Goal: Task Accomplishment & Management: Manage account settings

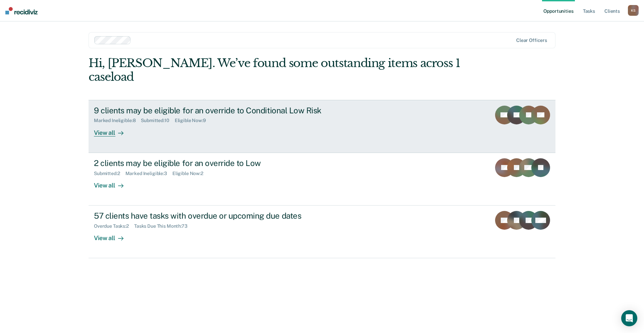
click at [538, 104] on icon at bounding box center [533, 119] width 29 height 30
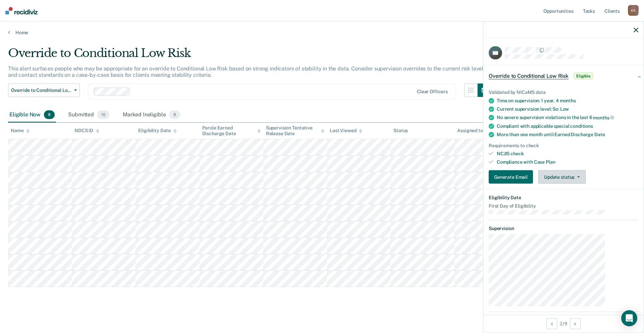
click at [568, 170] on button "Update status" at bounding box center [561, 176] width 47 height 13
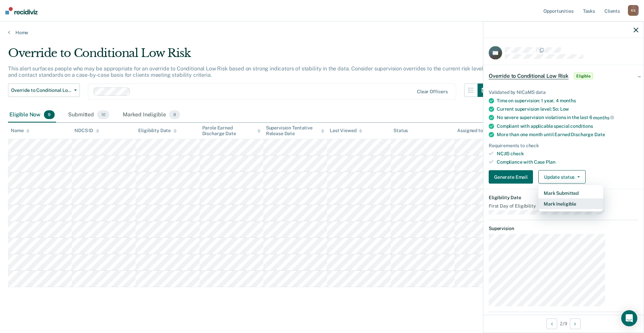
click at [567, 199] on button "Mark Ineligible" at bounding box center [570, 204] width 65 height 11
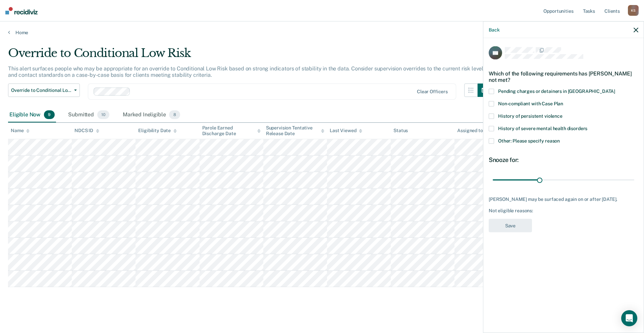
click at [550, 138] on label "Other: Please specify reason" at bounding box center [564, 141] width 150 height 7
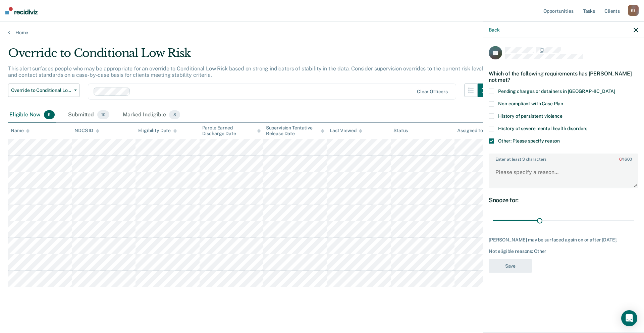
click at [541, 153] on div "Enter at least 3 characters 0 / 1600" at bounding box center [564, 170] width 150 height 35
click at [539, 163] on textarea "Enter at least 3 characters 0 / 1600" at bounding box center [563, 175] width 148 height 25
type textarea "Client is an SO. Pausing until policy is written."
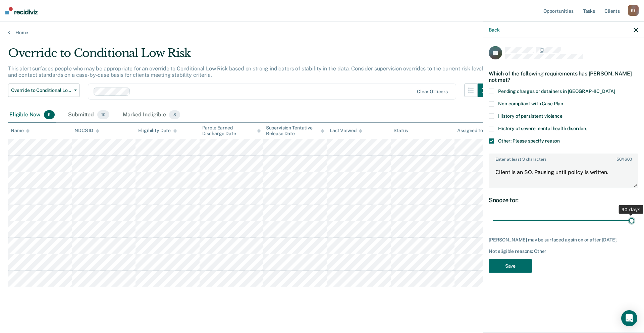
drag, startPoint x: 561, startPoint y: 189, endPoint x: 649, endPoint y: 192, distance: 87.9
type input "90"
click at [634, 215] on input "range" at bounding box center [564, 221] width 142 height 12
click at [552, 163] on textarea "Client is an SO. Pausing until policy is written." at bounding box center [563, 175] width 148 height 25
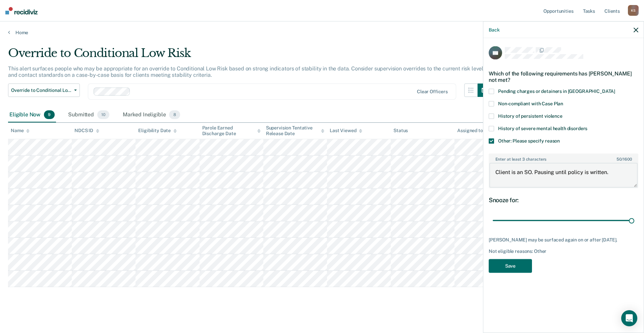
click at [552, 163] on textarea "Client is an SO. Pausing until policy is written." at bounding box center [563, 175] width 148 height 25
click at [532, 259] on button "Save" at bounding box center [510, 266] width 43 height 14
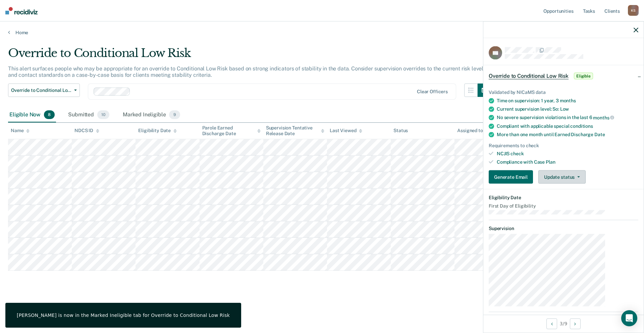
click at [568, 170] on button "Update status" at bounding box center [561, 176] width 47 height 13
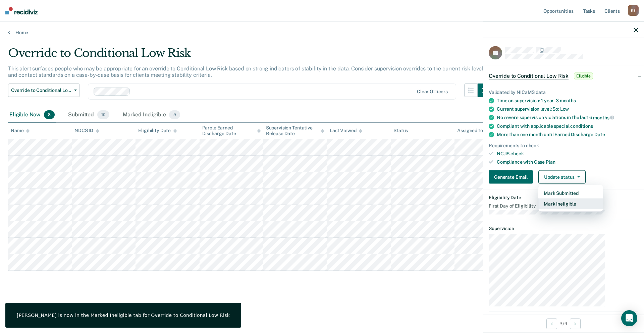
click at [566, 199] on button "Mark Ineligible" at bounding box center [570, 204] width 65 height 11
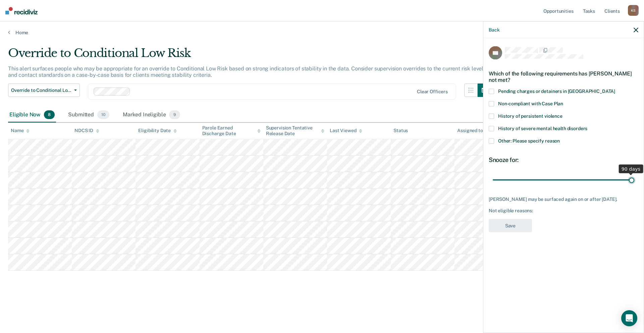
drag, startPoint x: 559, startPoint y: 150, endPoint x: 782, endPoint y: 180, distance: 225.3
type input "90"
click at [634, 180] on input "range" at bounding box center [564, 180] width 142 height 12
click at [560, 138] on span "Other: Please specify reason" at bounding box center [529, 140] width 62 height 5
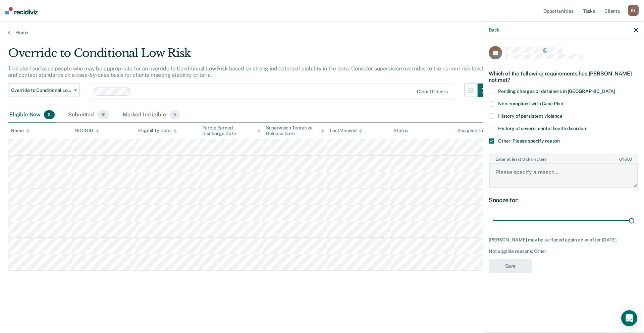
click at [562, 163] on textarea "Enter at least 3 characters 0 / 1600" at bounding box center [563, 175] width 148 height 25
paste textarea "Client is an SO. Pausing until policy is written."
type textarea "Client is an SO. Pausing until policy is written."
click at [532, 259] on button "Save" at bounding box center [510, 266] width 43 height 14
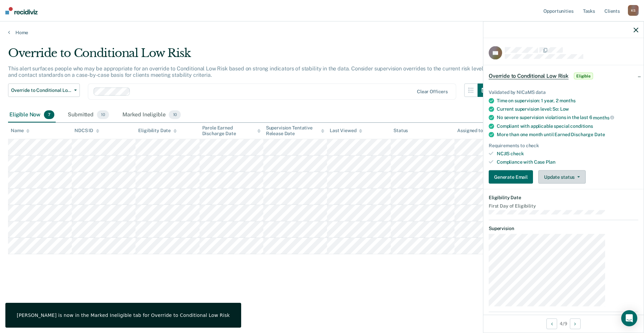
click at [569, 170] on button "Update status" at bounding box center [561, 176] width 47 height 13
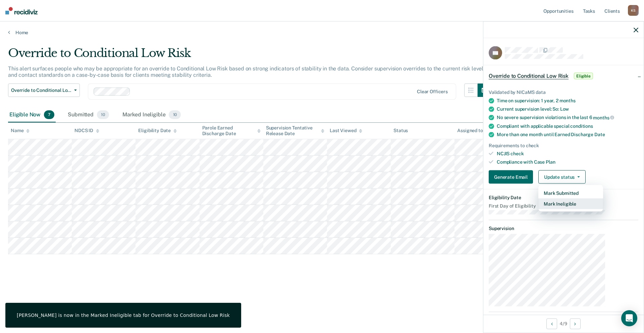
click at [569, 199] on button "Mark Ineligible" at bounding box center [570, 204] width 65 height 11
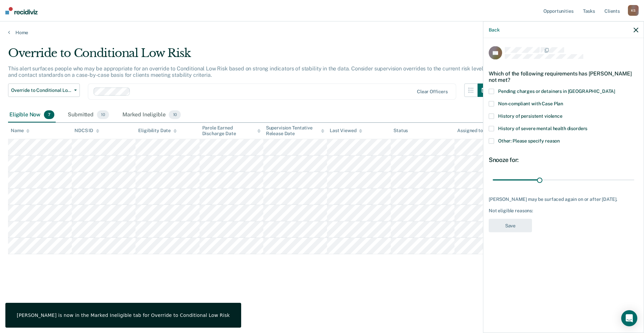
click at [550, 138] on span "Other: Please specify reason" at bounding box center [529, 140] width 62 height 5
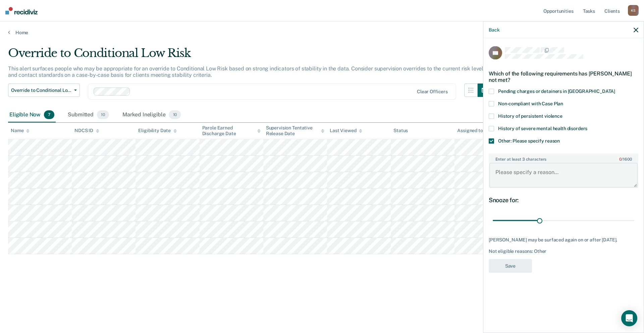
click at [552, 163] on textarea "Enter at least 3 characters 0 / 1600" at bounding box center [563, 175] width 148 height 25
paste textarea "Client is an SO. Pausing until policy is written."
type textarea "Client is an SO. Pausing until policy is written."
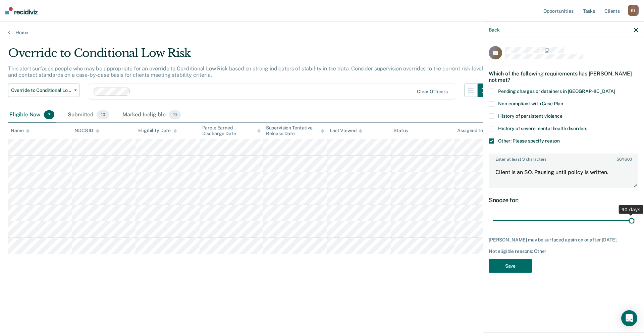
drag, startPoint x: 562, startPoint y: 186, endPoint x: 695, endPoint y: 190, distance: 132.9
type input "90"
click at [634, 215] on input "range" at bounding box center [564, 221] width 142 height 12
click at [527, 259] on button "Save" at bounding box center [510, 266] width 43 height 14
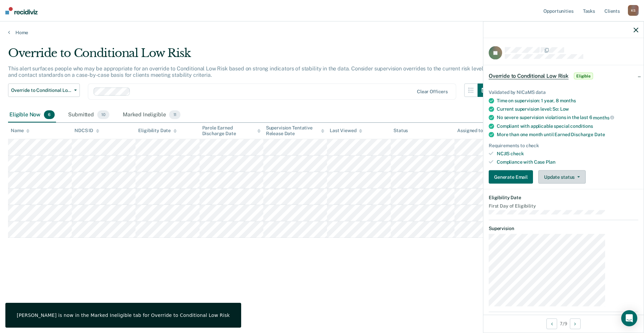
click at [580, 170] on button "Update status" at bounding box center [561, 176] width 47 height 13
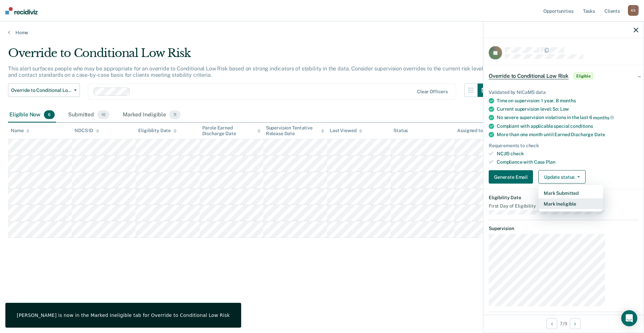
click at [574, 199] on button "Mark Ineligible" at bounding box center [570, 204] width 65 height 11
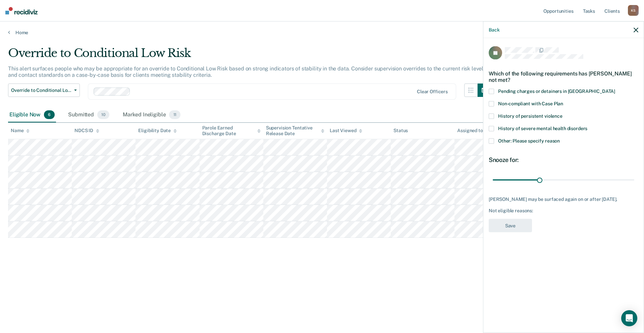
click at [555, 138] on span "Other: Please specify reason" at bounding box center [529, 140] width 62 height 5
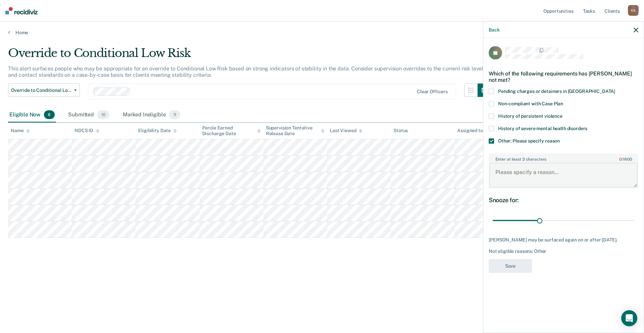
click at [559, 163] on textarea "Enter at least 3 characters 0 / 1600" at bounding box center [563, 175] width 148 height 25
paste textarea "Client is an SO. Pausing until policy is written."
type textarea "Client is an SO. Pausing until policy is written."
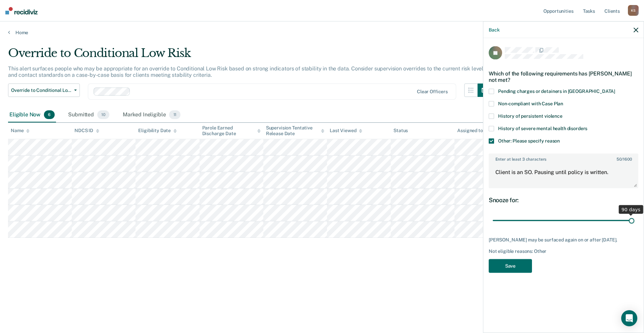
drag, startPoint x: 559, startPoint y: 185, endPoint x: 704, endPoint y: 190, distance: 144.6
type input "90"
click at [634, 215] on input "range" at bounding box center [564, 221] width 142 height 12
click at [521, 259] on button "Save" at bounding box center [510, 266] width 43 height 14
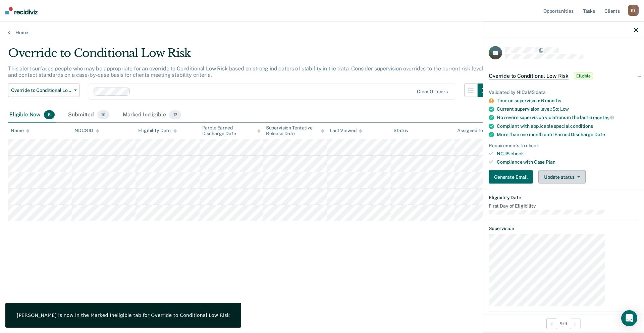
click at [580, 170] on button "Update status" at bounding box center [561, 176] width 47 height 13
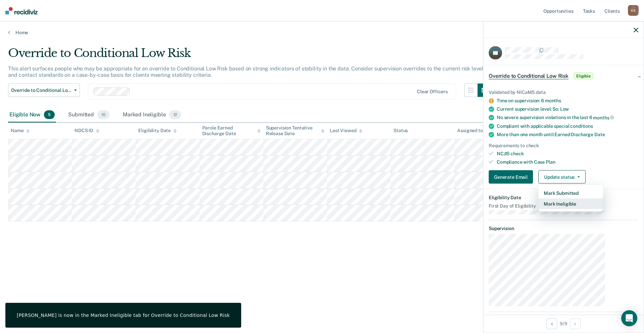
click at [577, 199] on button "Mark Ineligible" at bounding box center [570, 204] width 65 height 11
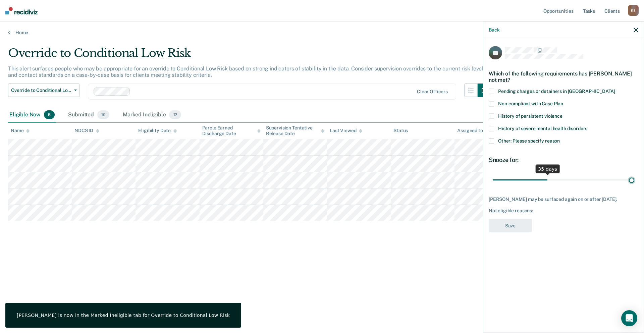
drag, startPoint x: 564, startPoint y: 153, endPoint x: 702, endPoint y: 153, distance: 137.2
type input "90"
click at [634, 174] on input "range" at bounding box center [564, 180] width 142 height 12
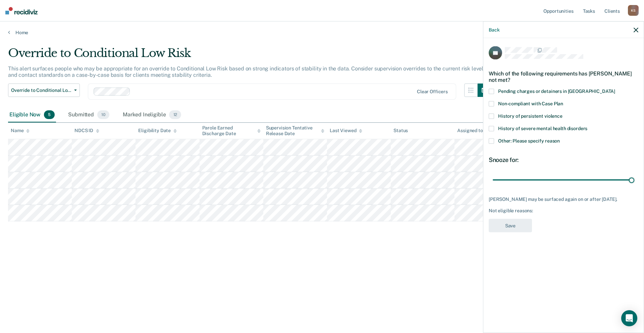
click at [541, 138] on span "Other: Please specify reason" at bounding box center [529, 140] width 62 height 5
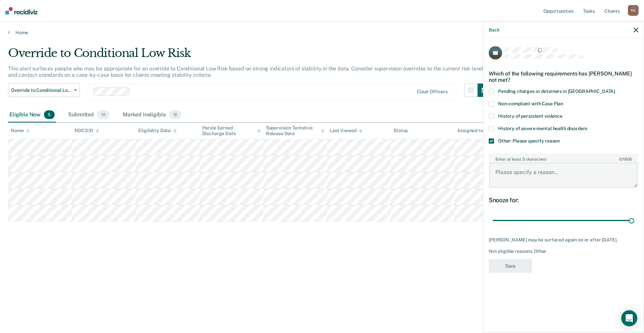
click at [544, 163] on textarea "Enter at least 3 characters 0 / 1600" at bounding box center [563, 175] width 148 height 25
paste textarea "Client is an SO. Pausing until policy is written."
type textarea "Client is an SO. Pausing until policy is written."
click at [532, 259] on button "Save" at bounding box center [510, 266] width 43 height 14
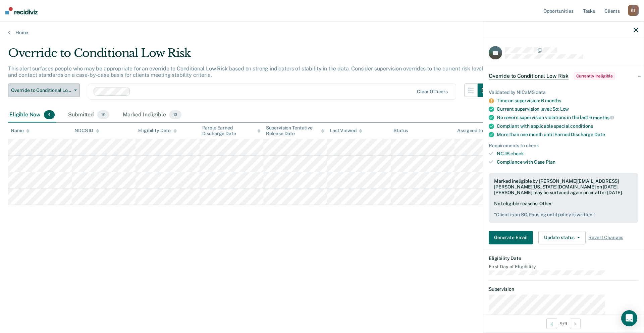
click at [71, 84] on button "Override to Conditional Low Risk" at bounding box center [44, 90] width 72 height 13
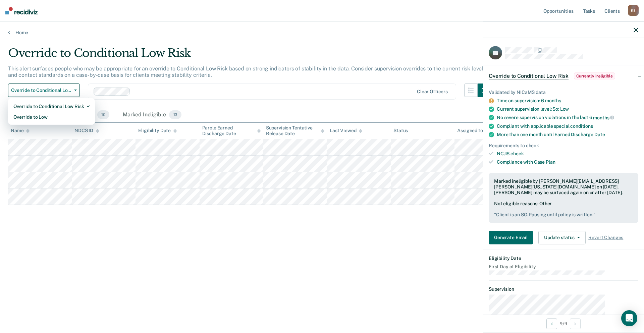
click at [63, 103] on div "Override to Conditional Low Risk Override to Low" at bounding box center [51, 111] width 87 height 27
click at [63, 112] on div "Override to Low" at bounding box center [51, 117] width 76 height 11
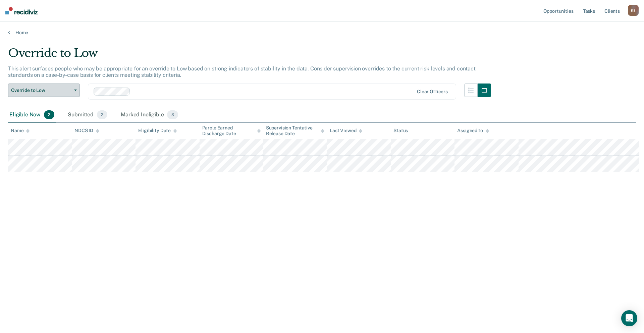
click at [58, 88] on span "Override to Low" at bounding box center [41, 91] width 60 height 6
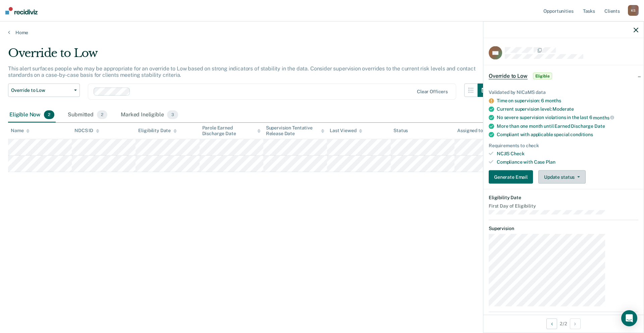
click at [570, 170] on button "Update status" at bounding box center [561, 176] width 47 height 13
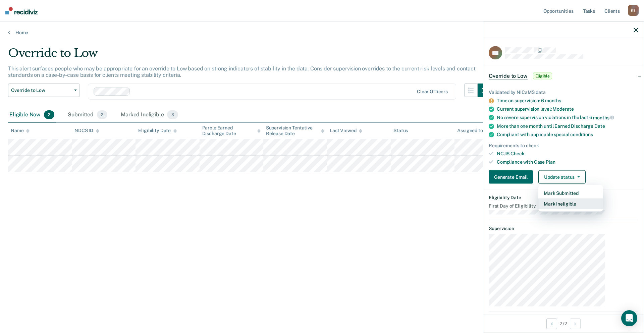
click at [568, 199] on button "Mark Ineligible" at bounding box center [570, 204] width 65 height 11
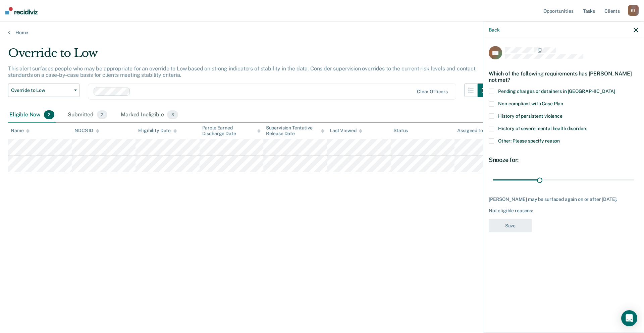
click at [552, 101] on span "Non-compliant with Case Plan" at bounding box center [530, 103] width 65 height 5
drag, startPoint x: 568, startPoint y: 152, endPoint x: 597, endPoint y: 152, distance: 28.8
type input "60"
click at [597, 174] on input "range" at bounding box center [564, 180] width 142 height 12
click at [530, 219] on button "Save" at bounding box center [510, 226] width 43 height 14
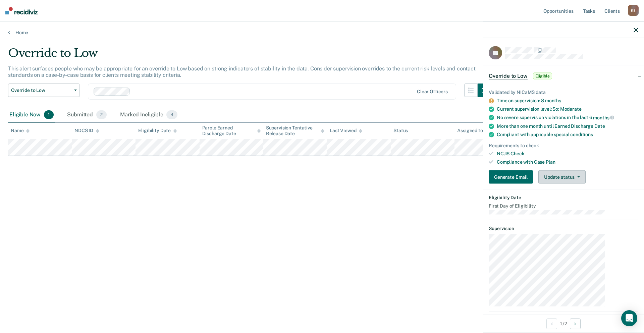
click at [582, 170] on button "Update status" at bounding box center [561, 176] width 47 height 13
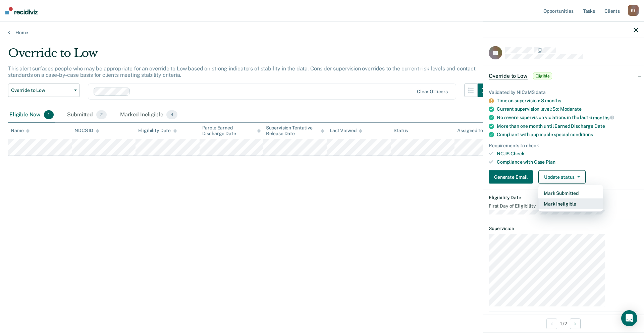
click at [579, 199] on button "Mark Ineligible" at bounding box center [570, 204] width 65 height 11
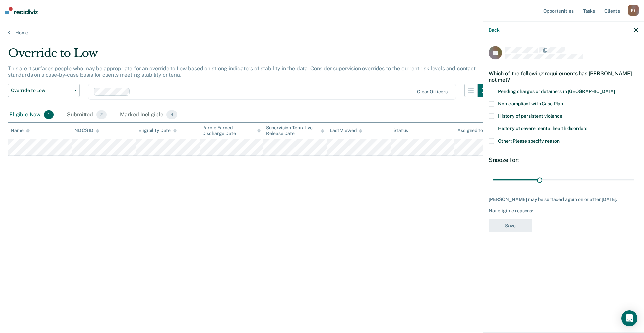
click at [546, 138] on span "Other: Please specify reason" at bounding box center [529, 140] width 62 height 5
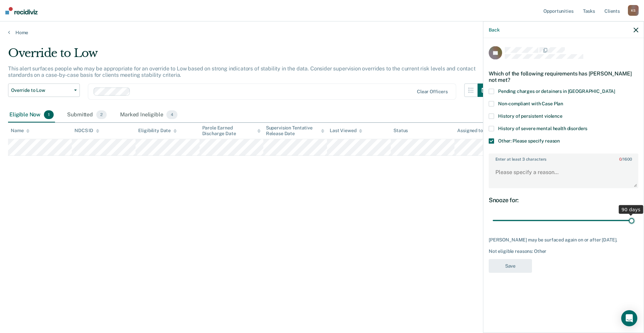
drag, startPoint x: 560, startPoint y: 187, endPoint x: 637, endPoint y: 182, distance: 77.7
type input "90"
click at [634, 215] on input "range" at bounding box center [564, 221] width 142 height 12
click at [572, 163] on textarea "Enter at least 3 characters 0 / 1600" at bounding box center [563, 175] width 148 height 25
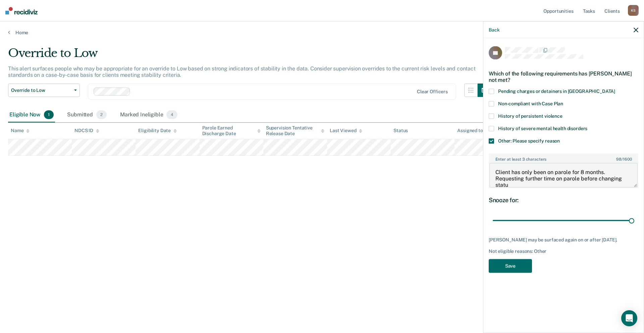
scroll to position [1, 0]
type textarea "Client has only been on parole for 8 months. Requesting further time on parole …"
click at [528, 259] on button "Save" at bounding box center [510, 266] width 43 height 14
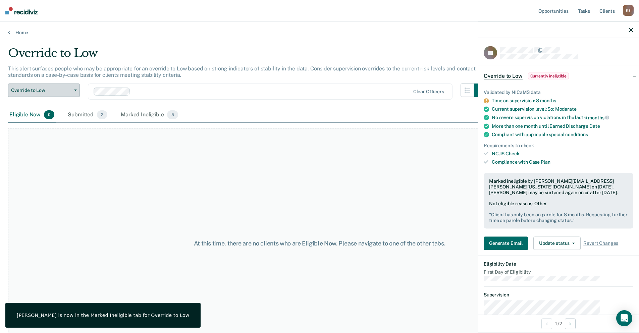
click at [57, 88] on span "Override to Low" at bounding box center [41, 91] width 60 height 6
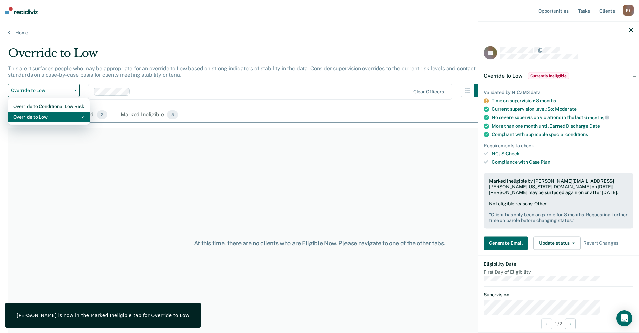
click at [57, 112] on div "Override to Low" at bounding box center [48, 117] width 71 height 11
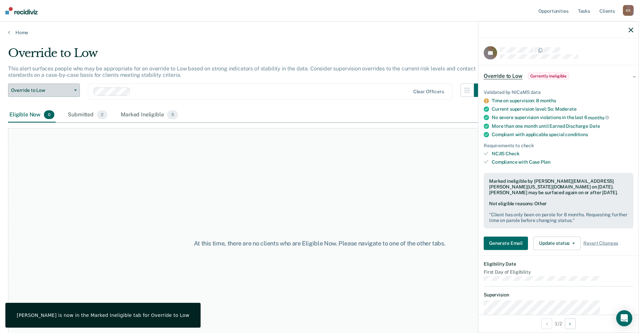
click at [62, 88] on span "Override to Low" at bounding box center [41, 91] width 60 height 6
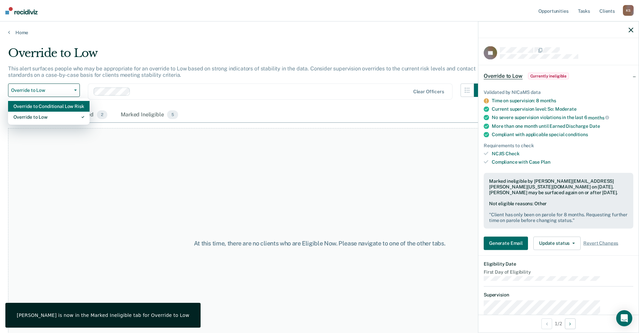
click at [53, 101] on div "Override to Conditional Low Risk" at bounding box center [48, 106] width 71 height 11
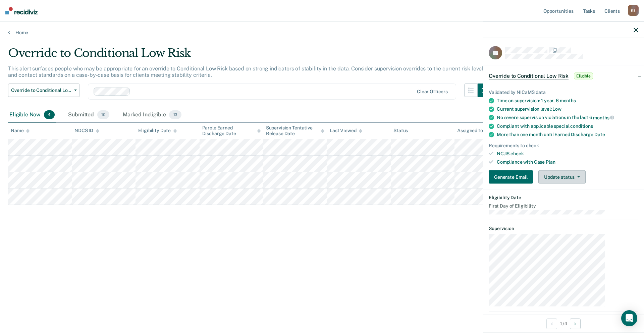
click at [585, 170] on button "Update status" at bounding box center [561, 176] width 47 height 13
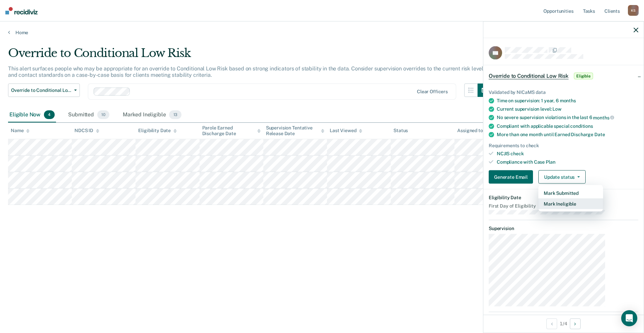
click at [575, 199] on button "Mark Ineligible" at bounding box center [570, 204] width 65 height 11
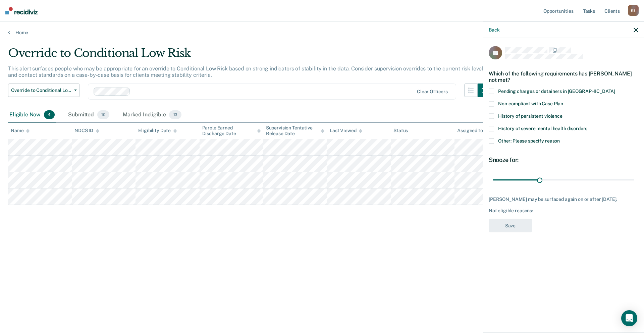
click at [553, 126] on div "History of severe mental health disorders" at bounding box center [564, 132] width 150 height 12
click at [552, 138] on label "Other: Please specify reason" at bounding box center [564, 141] width 150 height 7
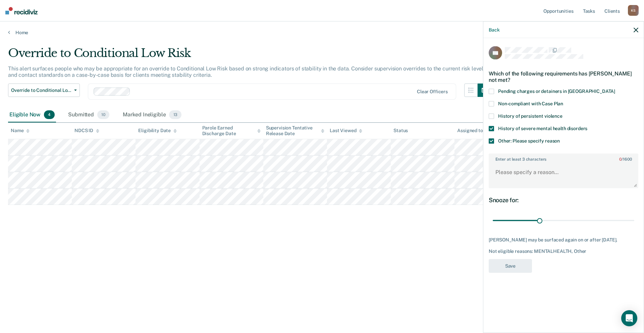
click at [551, 113] on div "History of persistent violence" at bounding box center [564, 119] width 150 height 12
click at [551, 125] on span "History of severe mental health disorders" at bounding box center [542, 127] width 89 height 5
click at [549, 113] on label "History of persistent violence" at bounding box center [564, 116] width 150 height 7
click at [549, 163] on textarea "Enter at least 3 characters 0 / 1600" at bounding box center [563, 175] width 148 height 25
type textarea "Client due for updated ORAS. Will reassess in Sept."
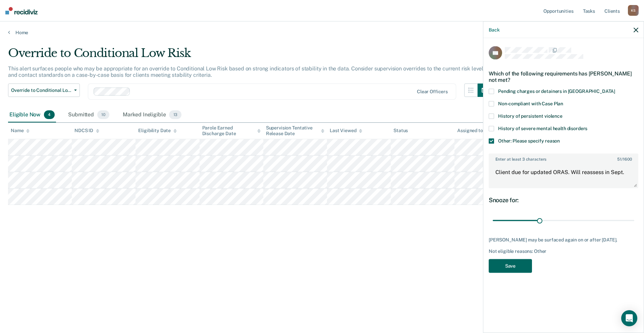
click at [530, 259] on button "Save" at bounding box center [510, 266] width 43 height 14
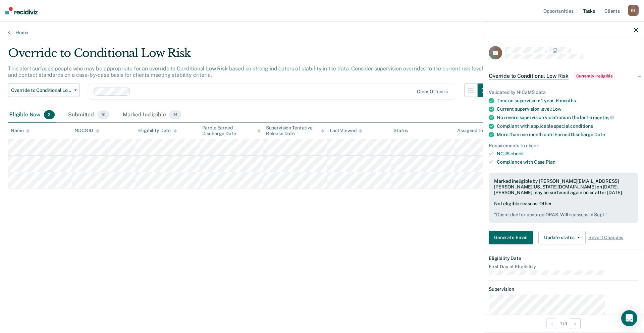
click at [596, 10] on link "Tasks" at bounding box center [589, 10] width 15 height 21
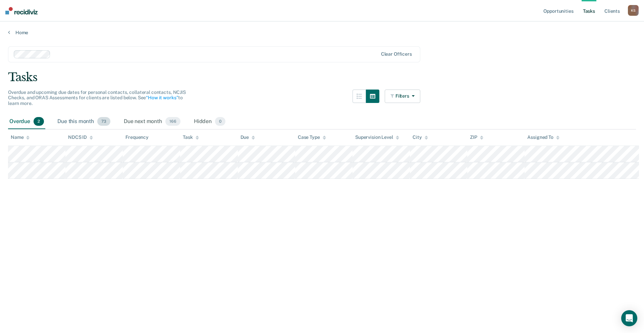
click at [61, 114] on div "Due this month 73" at bounding box center [84, 121] width 56 height 15
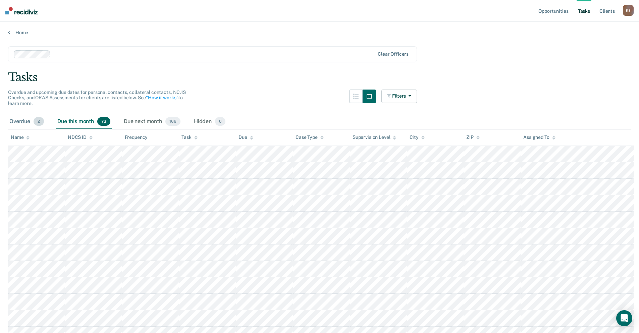
click at [17, 114] on div "Overdue 2" at bounding box center [26, 121] width 37 height 15
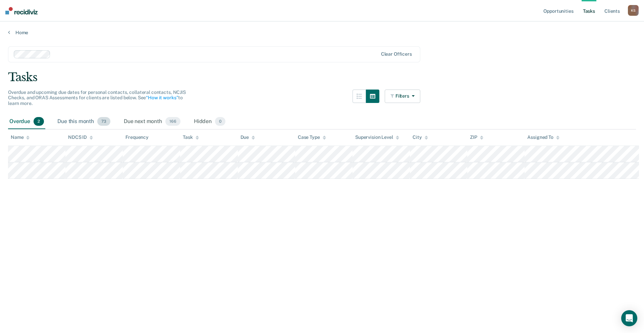
click at [56, 114] on div "Due this month 73" at bounding box center [84, 121] width 56 height 15
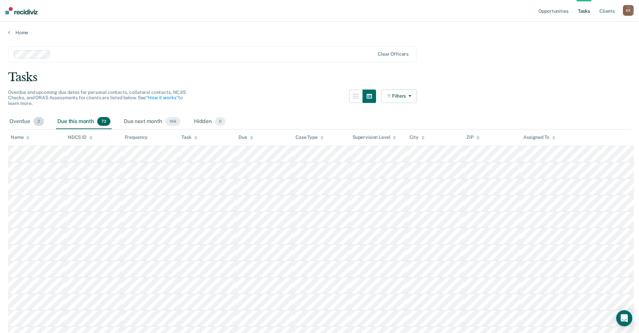
click at [20, 114] on div "Overdue 2" at bounding box center [26, 121] width 37 height 15
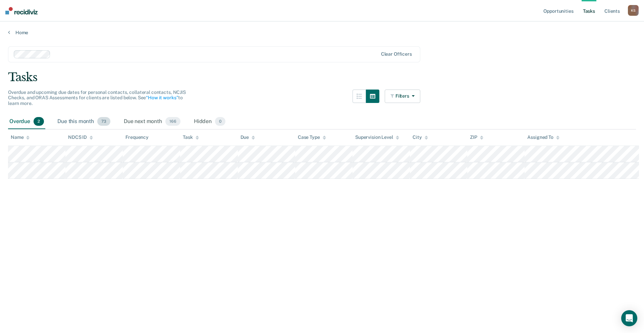
click at [64, 114] on div "Due this month 73" at bounding box center [84, 121] width 56 height 15
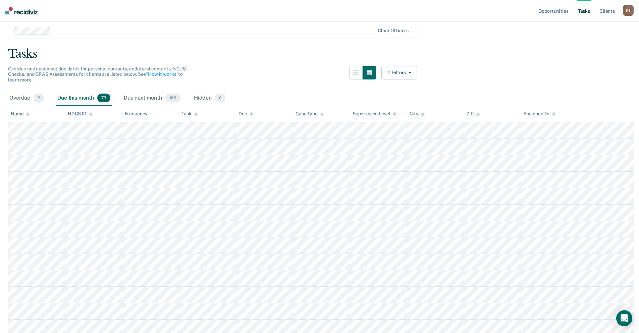
scroll to position [34, 0]
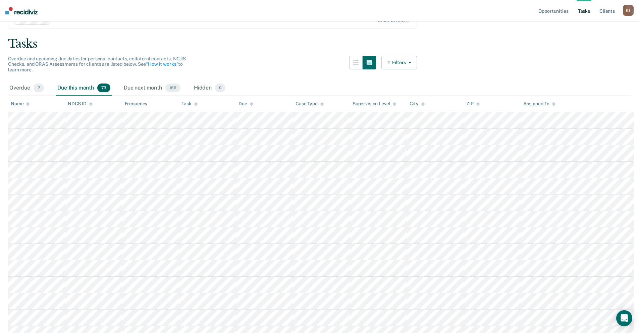
click at [194, 102] on icon at bounding box center [195, 104] width 3 height 4
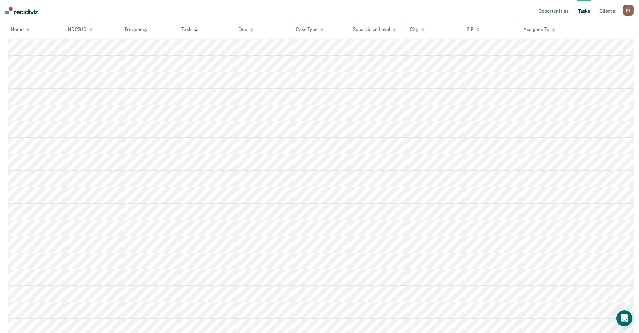
scroll to position [168, 0]
